Goal: Check status: Check status

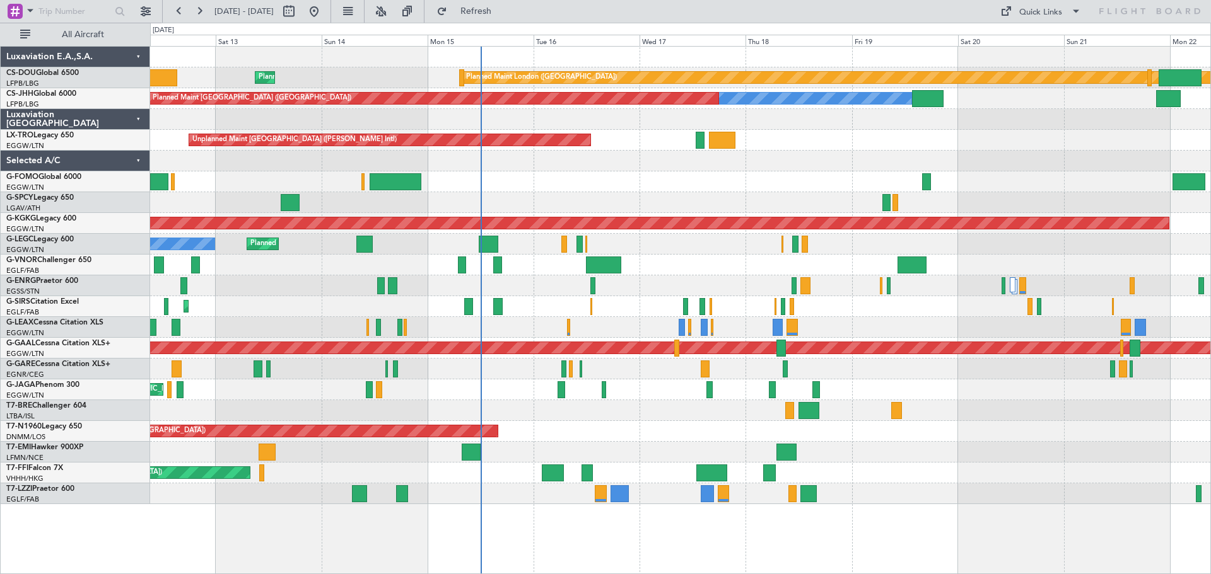
click at [858, 169] on div at bounding box center [680, 161] width 1060 height 21
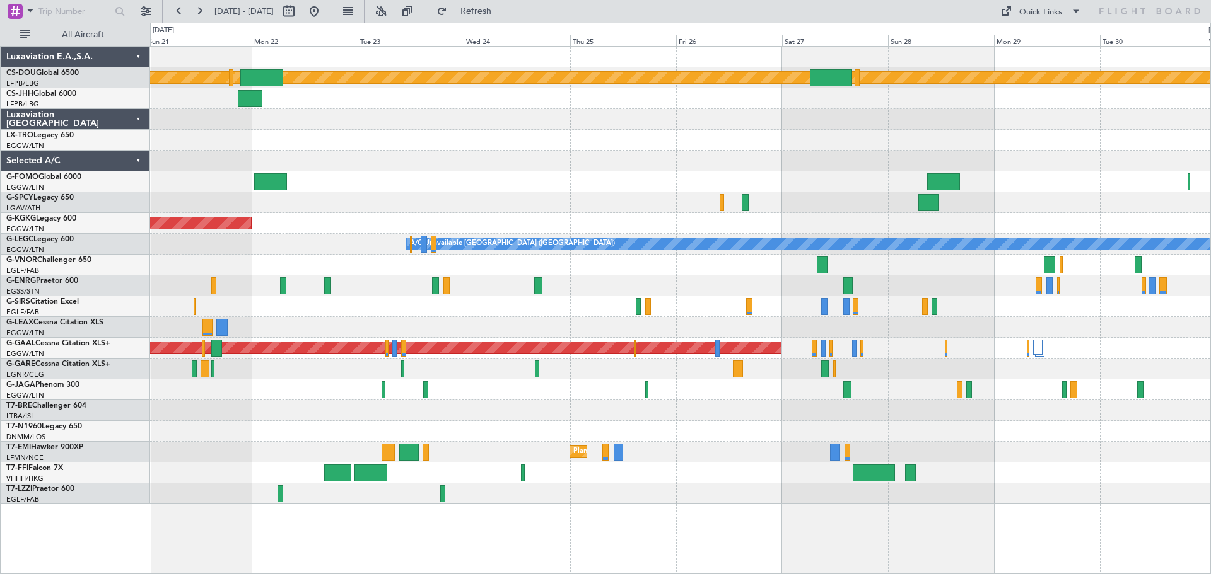
click at [478, 194] on div "Planned Maint London ([GEOGRAPHIC_DATA]) Owner AOG Maint [GEOGRAPHIC_DATA] ([GE…" at bounding box center [680, 276] width 1060 height 458
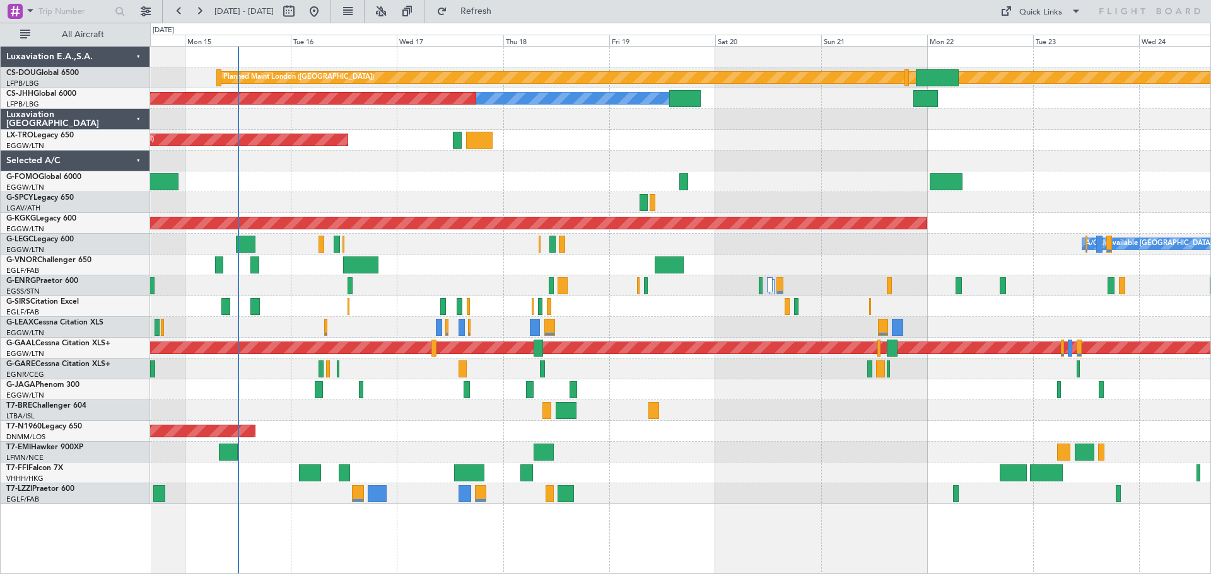
click at [1064, 197] on div at bounding box center [680, 202] width 1060 height 21
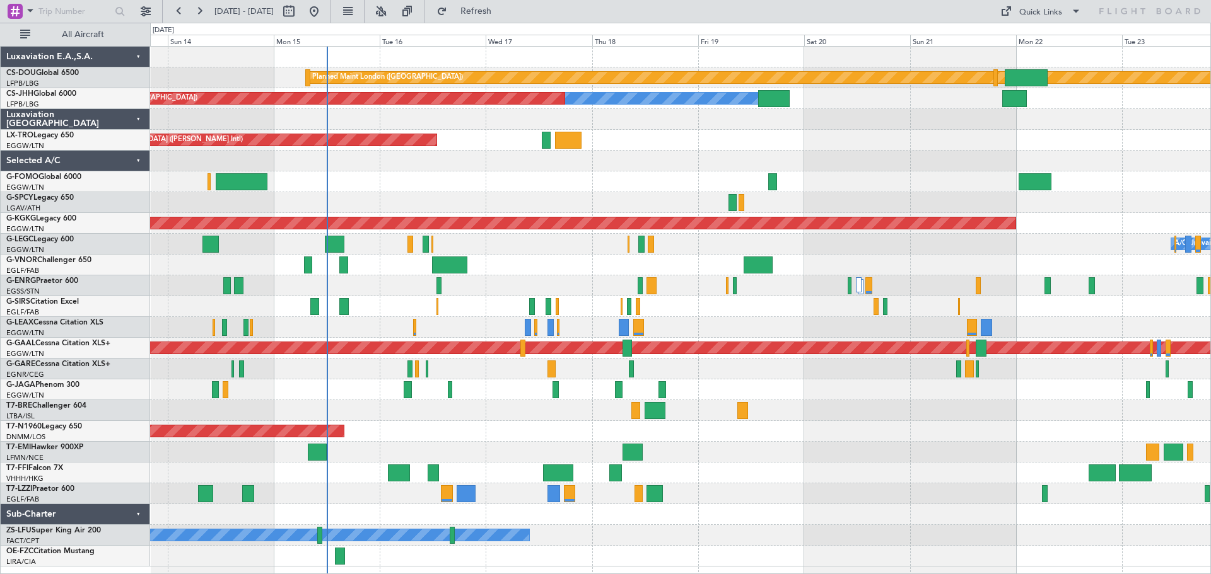
click at [419, 181] on div "Planned Maint [GEOGRAPHIC_DATA] ([GEOGRAPHIC_DATA])" at bounding box center [680, 181] width 1060 height 21
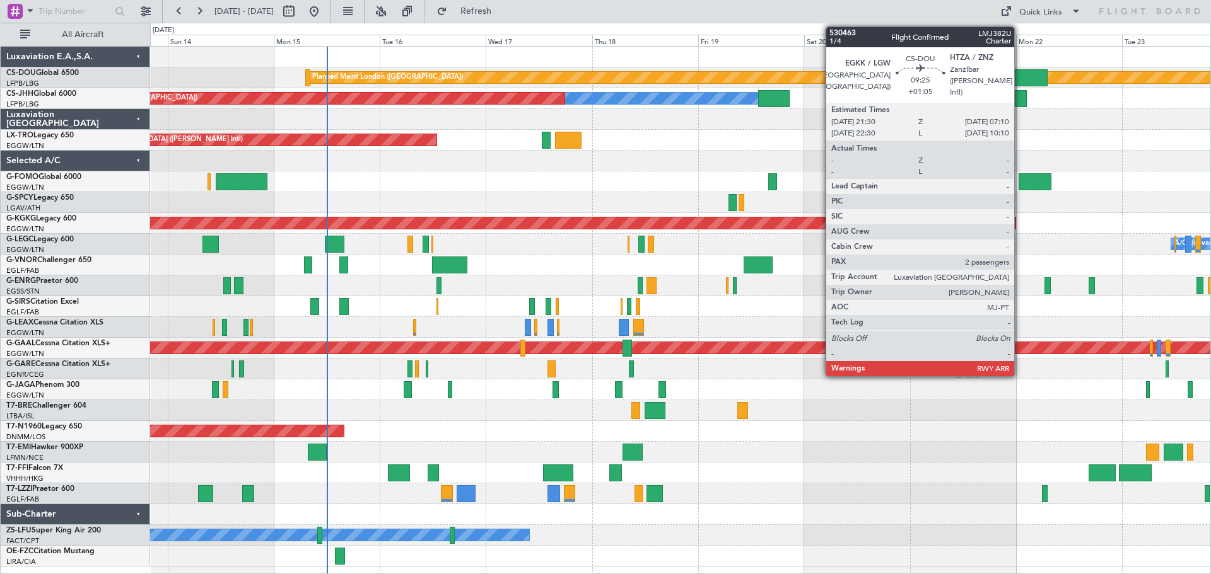
click at [1019, 75] on div at bounding box center [1025, 77] width 43 height 17
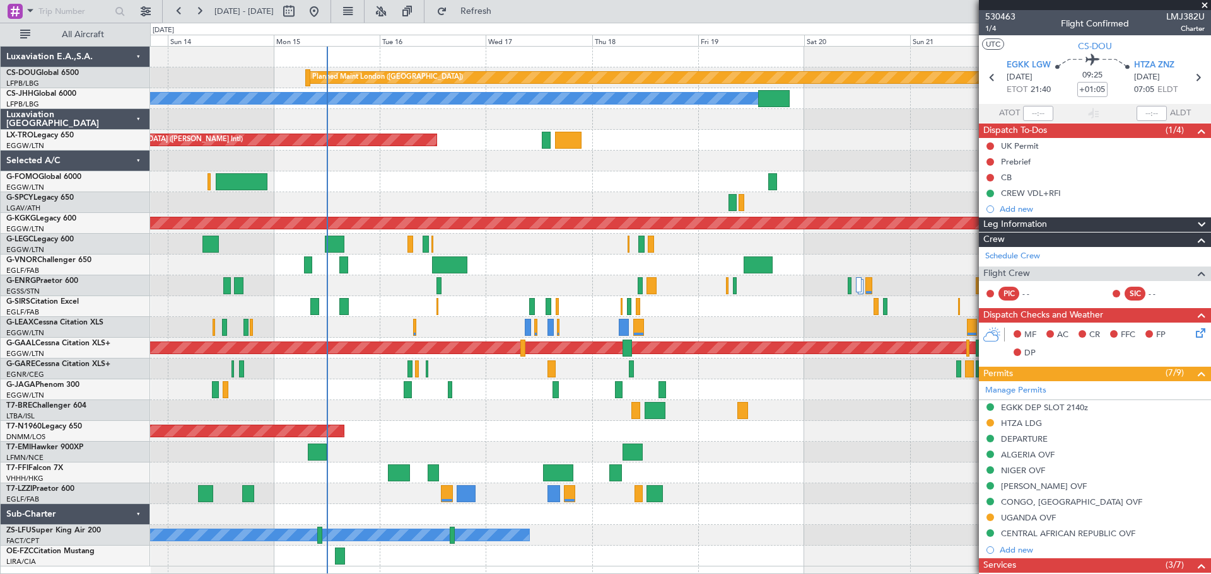
click at [1204, 8] on span at bounding box center [1204, 5] width 13 height 11
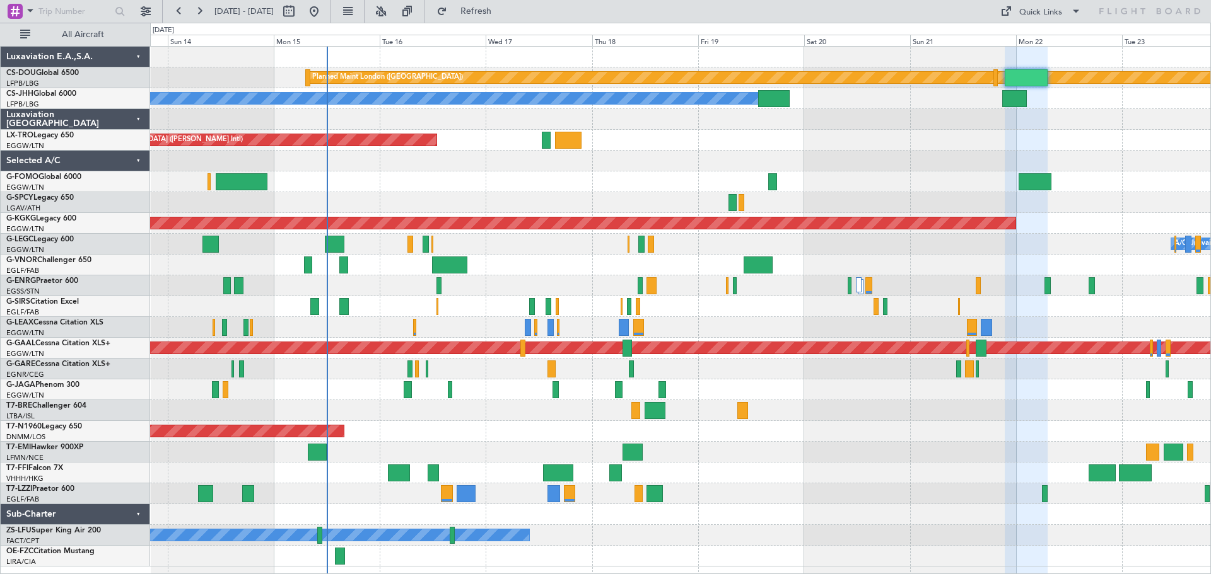
type input "0"
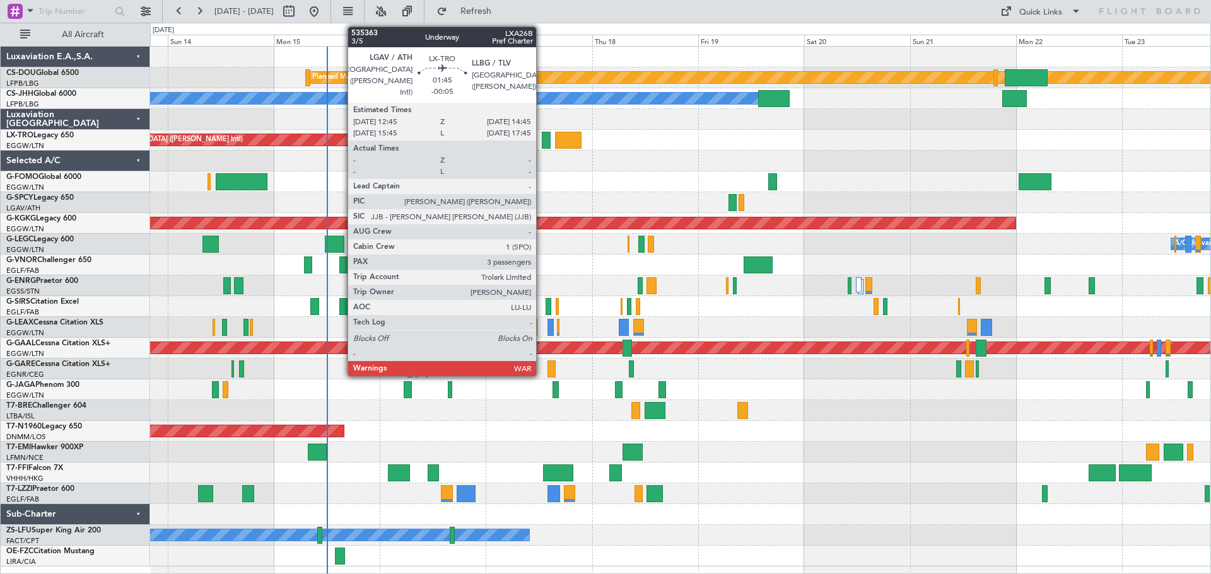
click at [542, 141] on div at bounding box center [546, 140] width 9 height 17
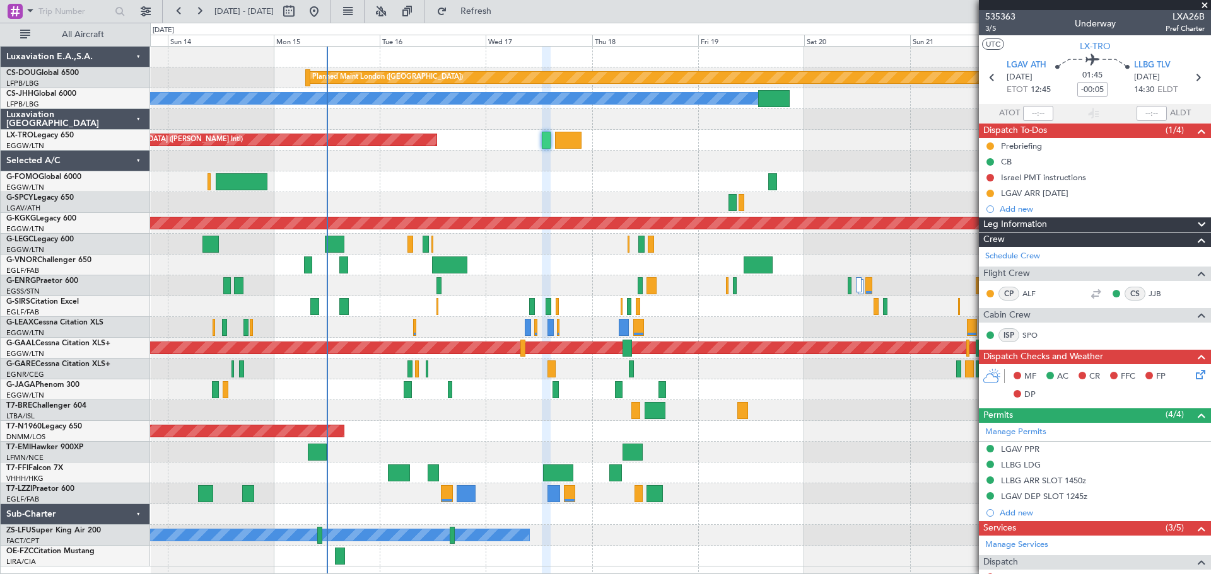
click at [1204, 7] on span at bounding box center [1204, 5] width 13 height 11
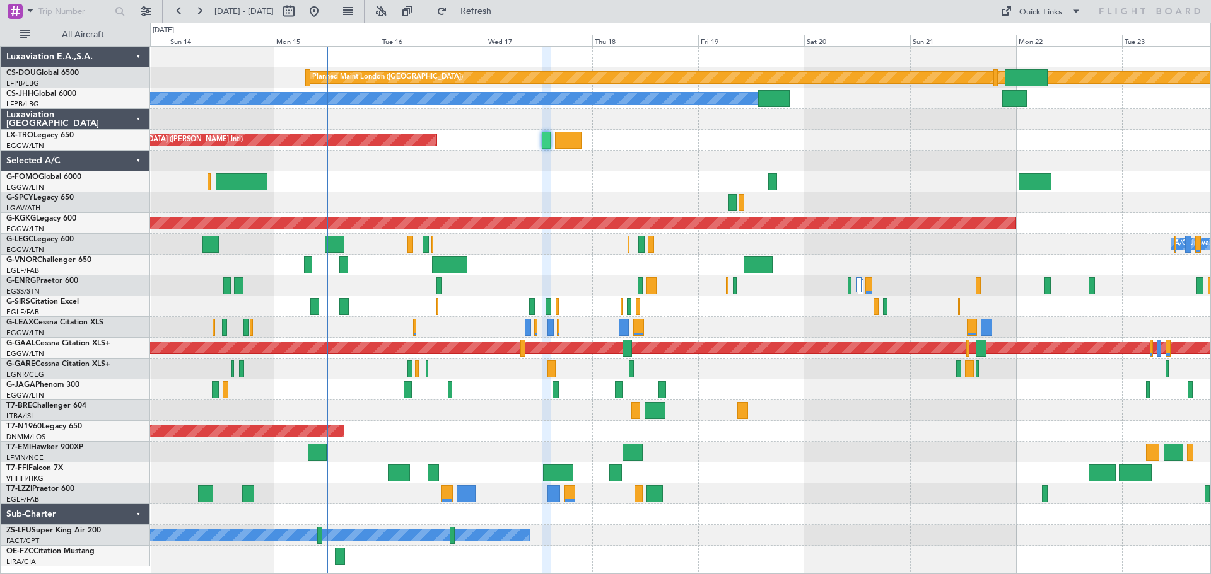
type input "0"
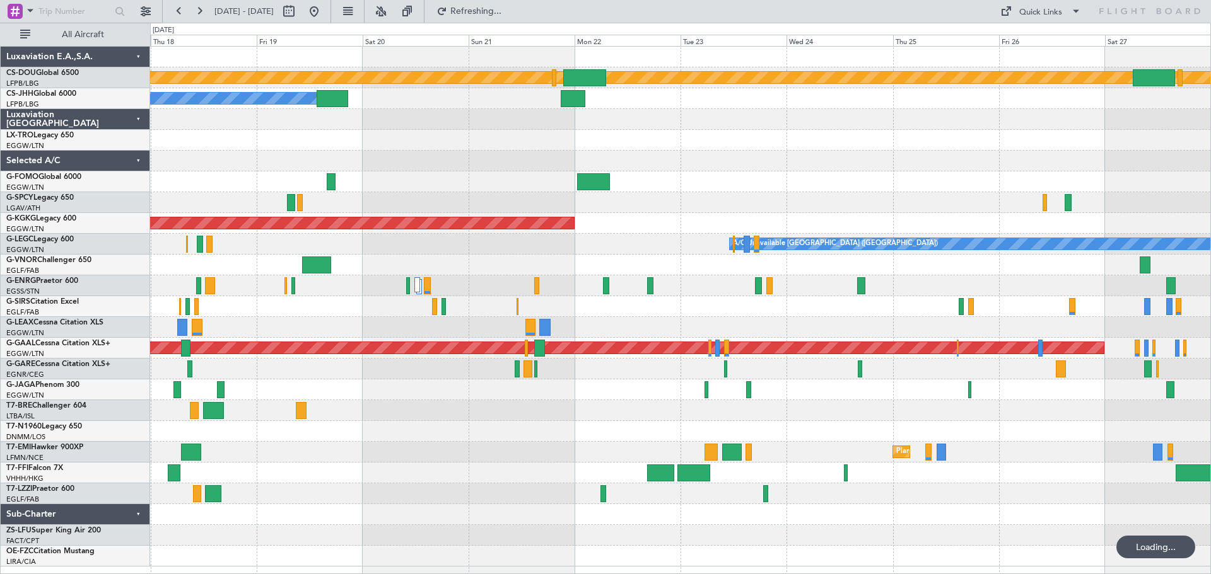
click at [610, 243] on div "Planned Maint London ([GEOGRAPHIC_DATA]) Owner Planned Maint [GEOGRAPHIC_DATA] …" at bounding box center [680, 307] width 1060 height 520
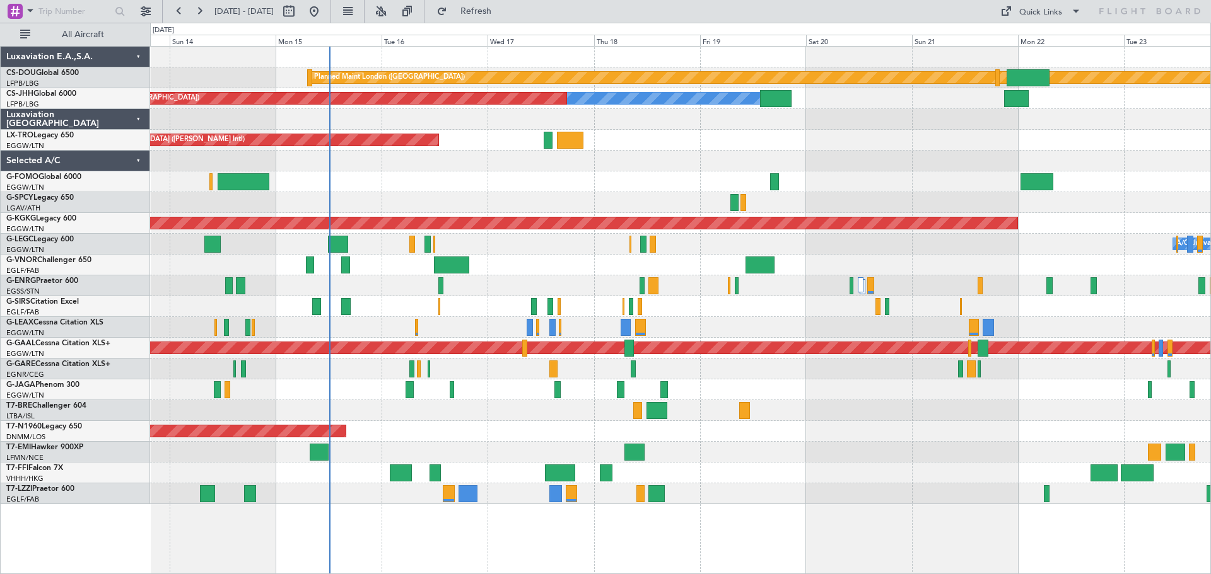
click at [926, 243] on div "A/C Unavailable [GEOGRAPHIC_DATA] ([GEOGRAPHIC_DATA]) Planned Maint [GEOGRAPHIC…" at bounding box center [680, 244] width 1060 height 21
